Goal: Find specific page/section: Find specific page/section

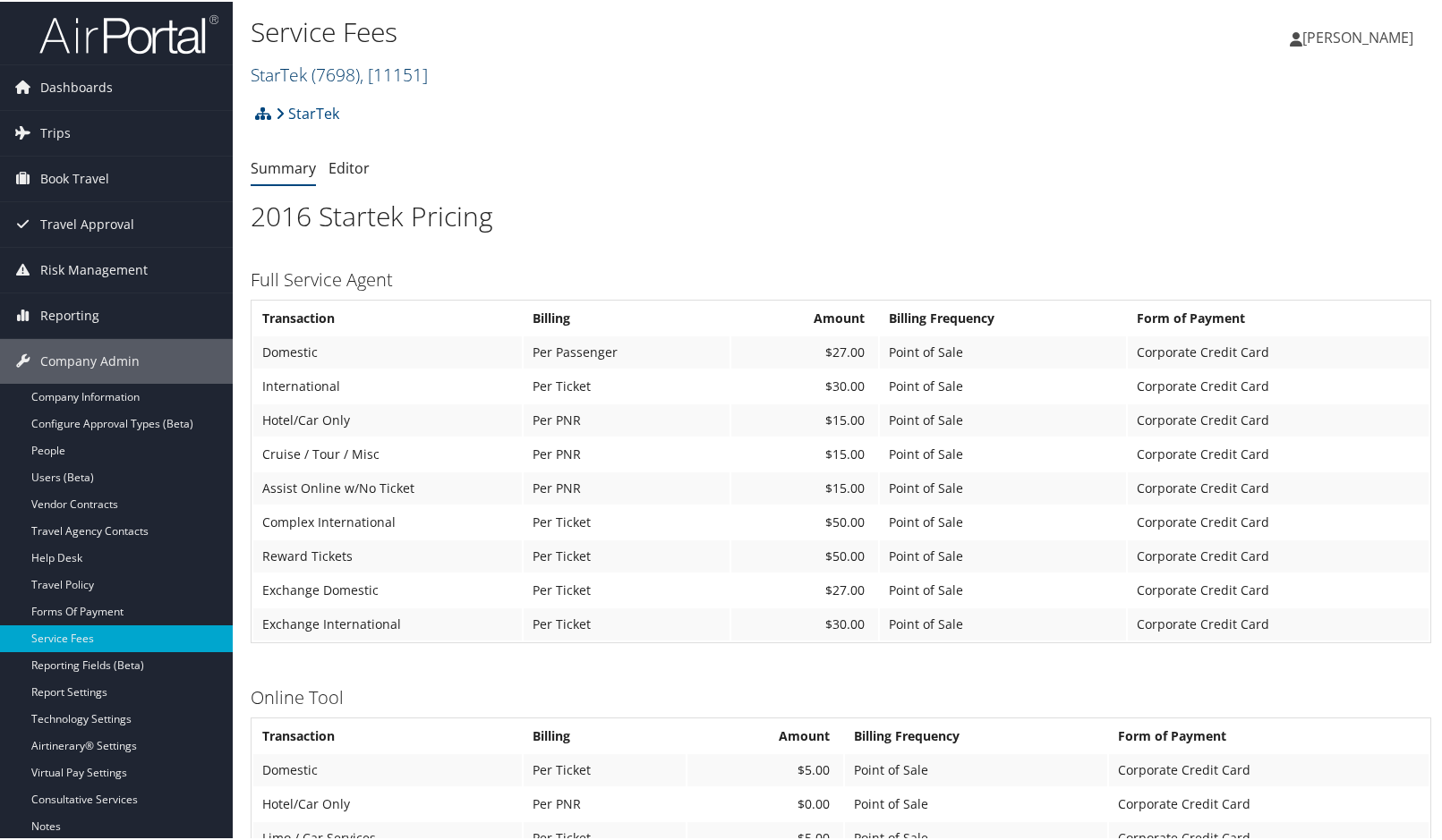
click at [427, 80] on span ", [ 11151 ]" at bounding box center [393, 72] width 68 height 24
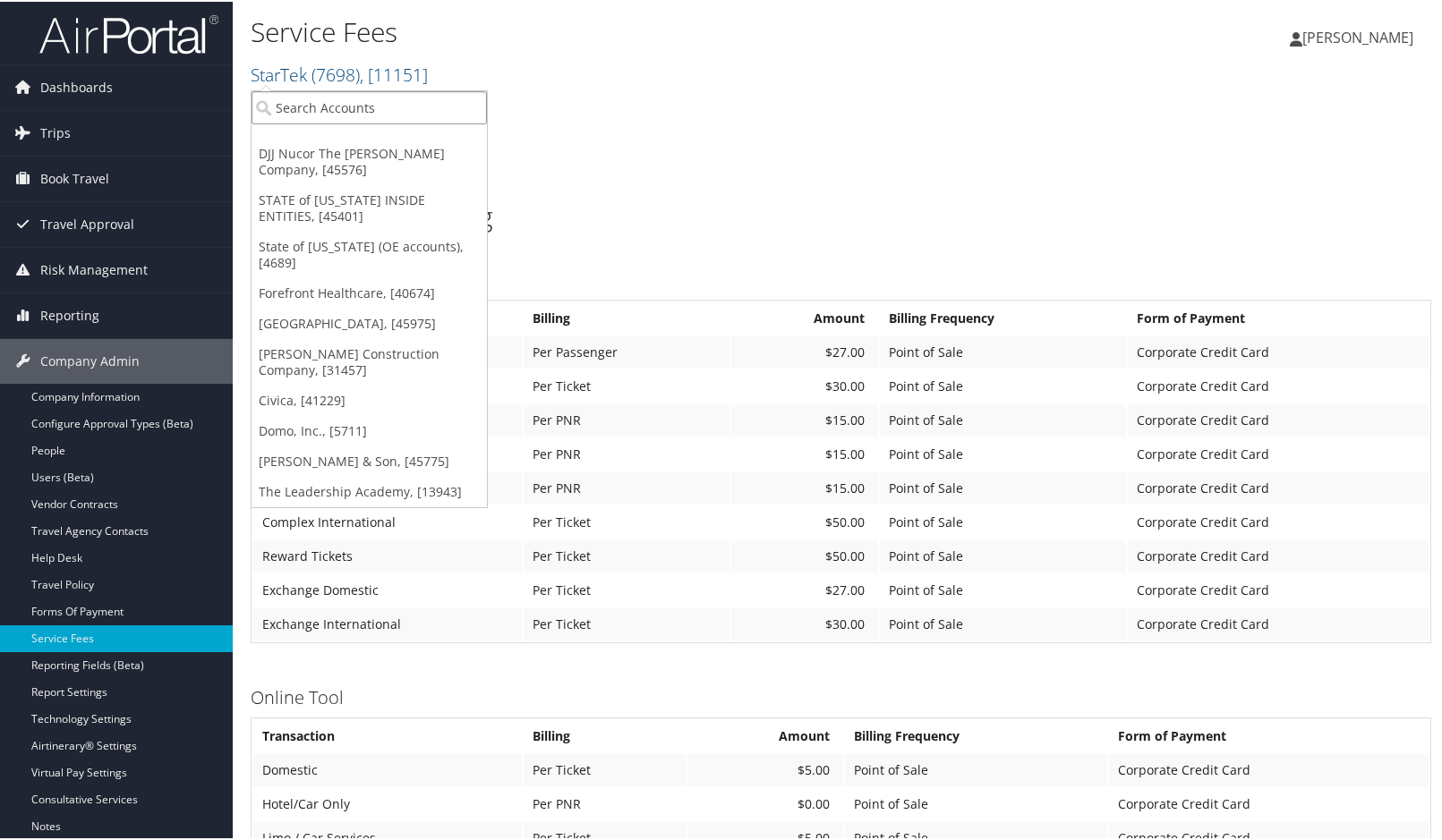
click at [397, 108] on input "search" at bounding box center [369, 106] width 235 height 33
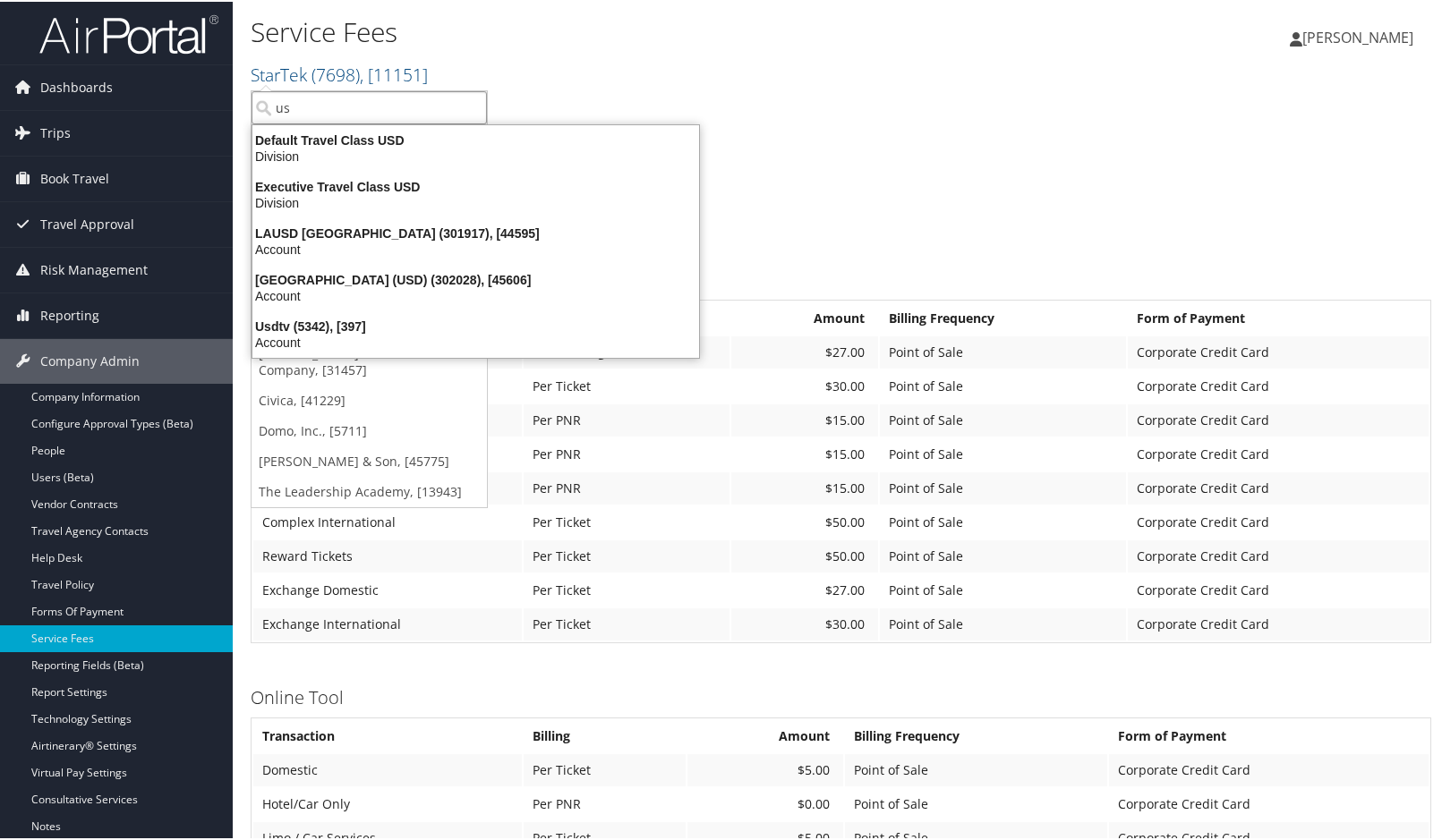
type input "usc"
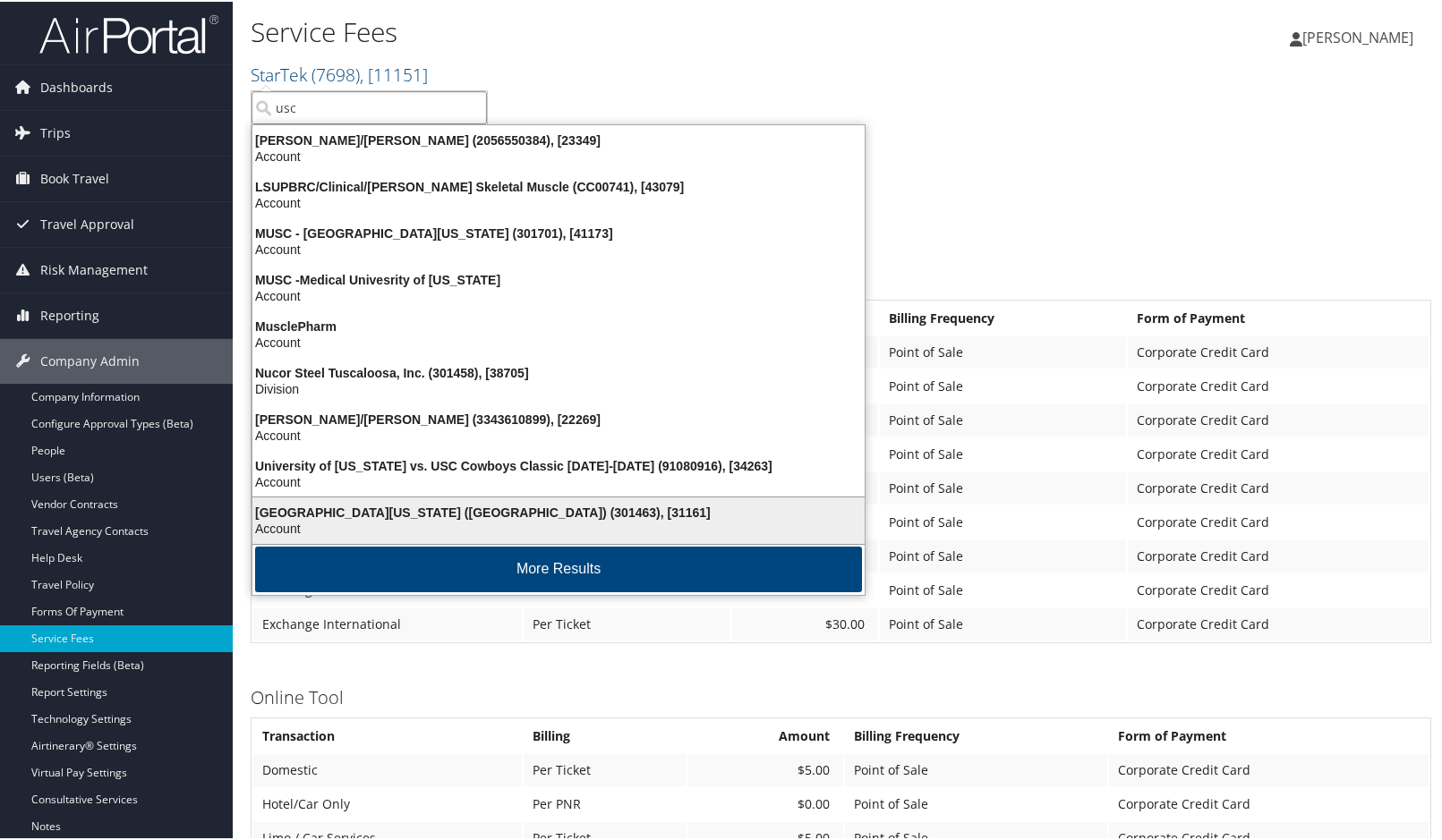
click at [435, 503] on div "University of Southern California (USC) (301463), [31161]" at bounding box center [557, 511] width 633 height 16
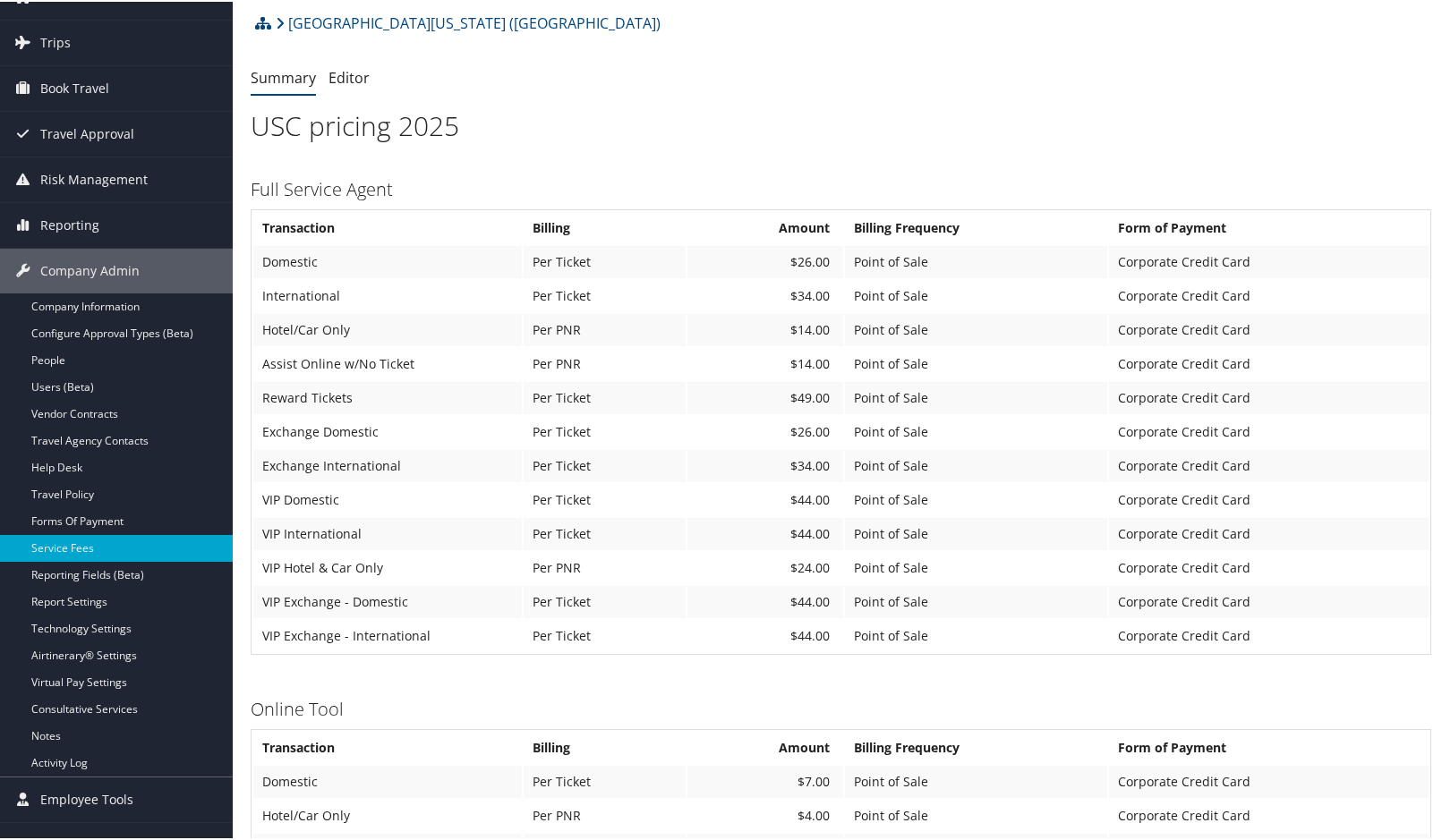
scroll to position [268, 0]
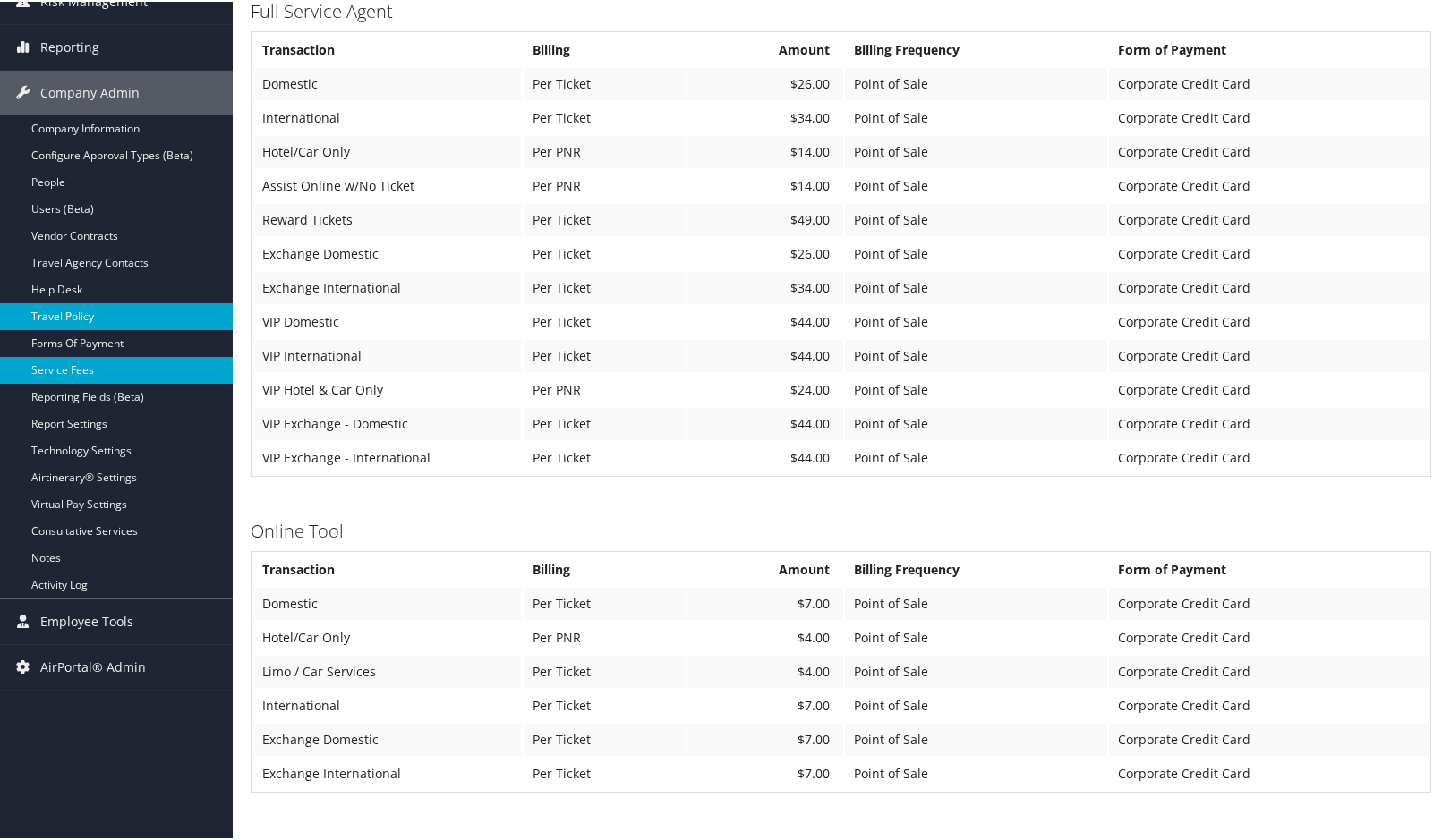
click at [80, 313] on link "Travel Policy" at bounding box center [117, 315] width 233 height 27
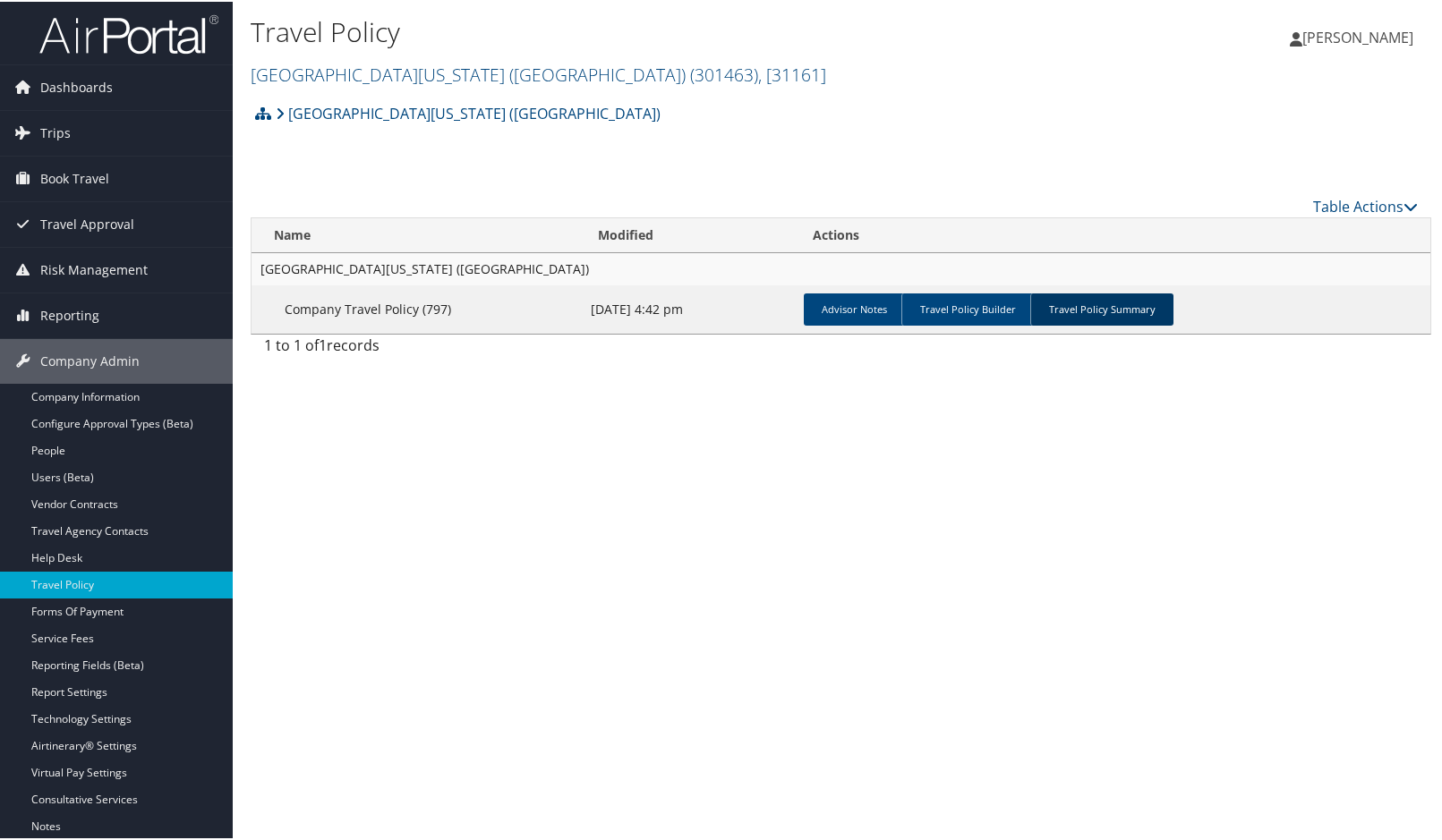
click at [1128, 310] on link "Travel Policy Summary" at bounding box center [1101, 308] width 143 height 33
